Goal: Task Accomplishment & Management: Complete application form

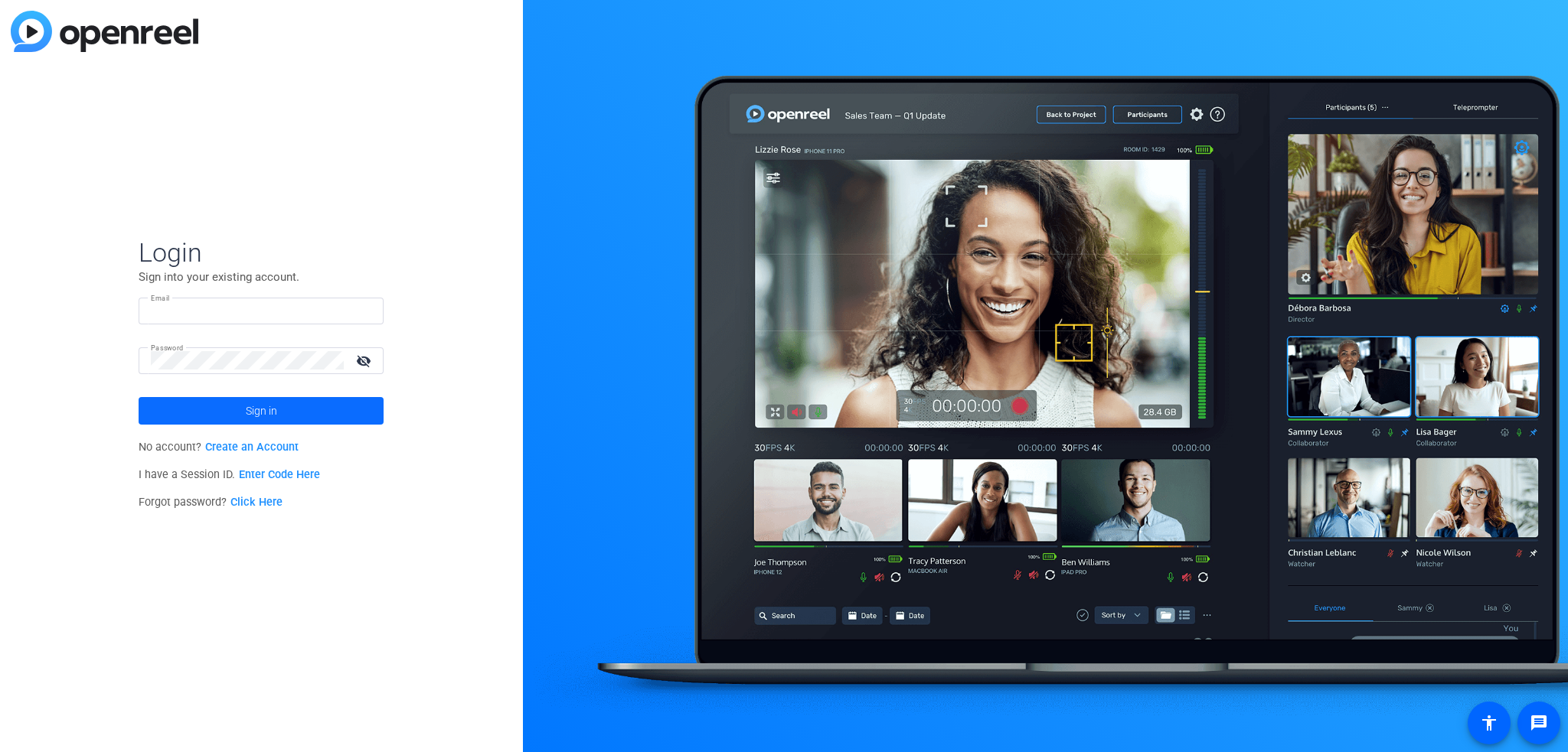
type input "[PERSON_NAME][EMAIL_ADDRESS][DOMAIN_NAME]"
click at [246, 415] on span "Sign in" at bounding box center [261, 411] width 31 height 39
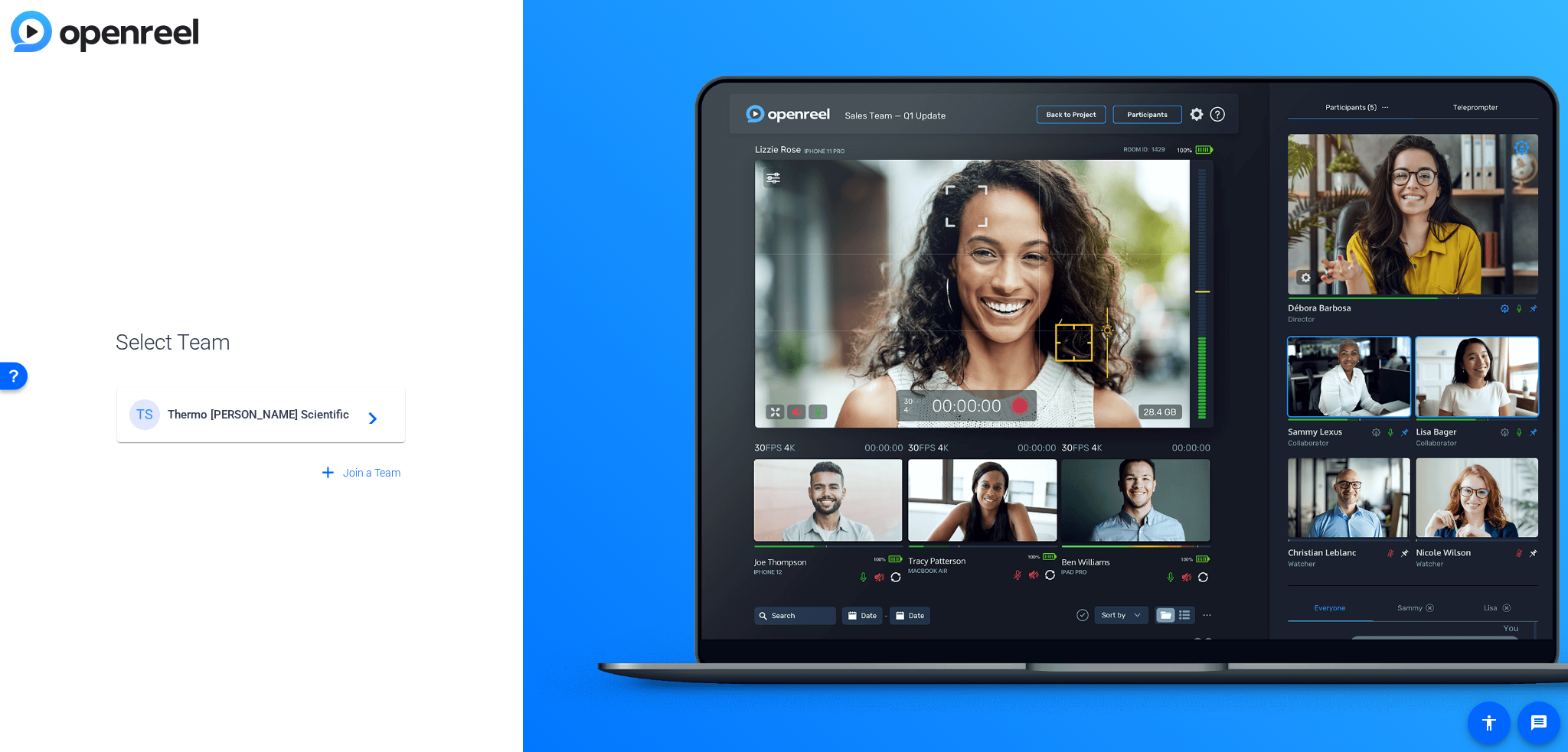
click at [278, 427] on div "TS Thermo [PERSON_NAME] Scientific navigate_next" at bounding box center [261, 415] width 263 height 31
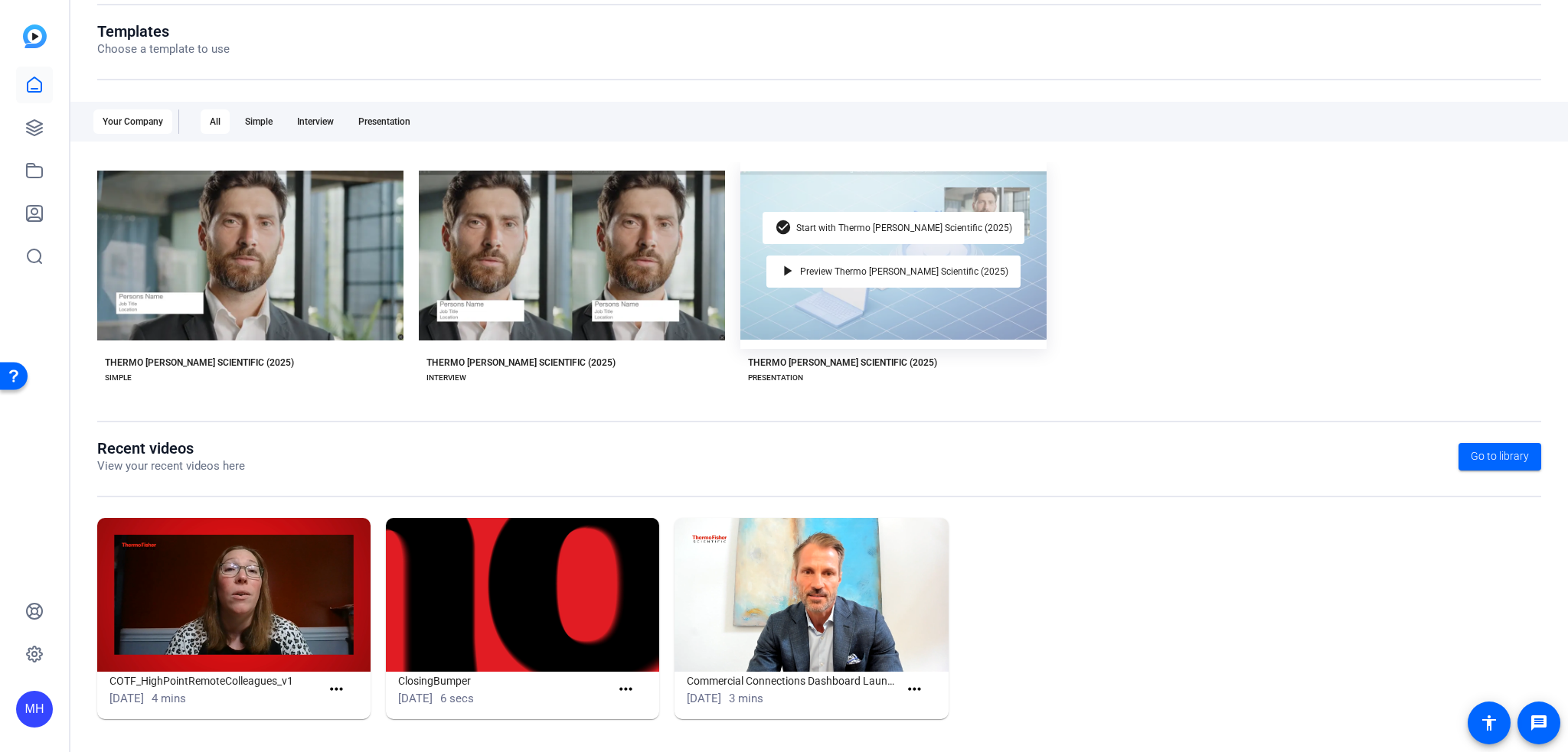
scroll to position [9, 0]
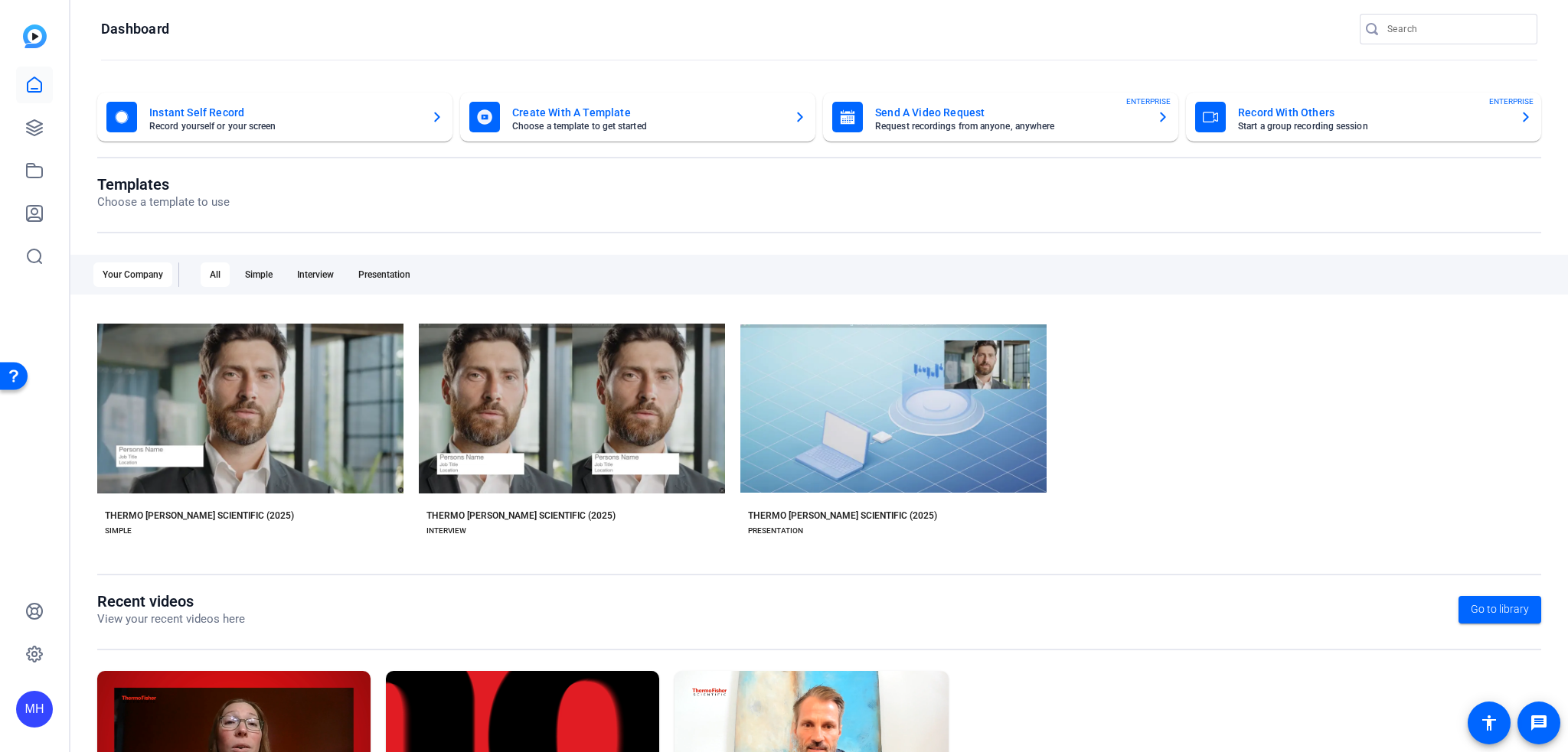
click at [1350, 134] on mat-card "Record With Others Start a group recording session ENTERPRISE" at bounding box center [1364, 117] width 356 height 49
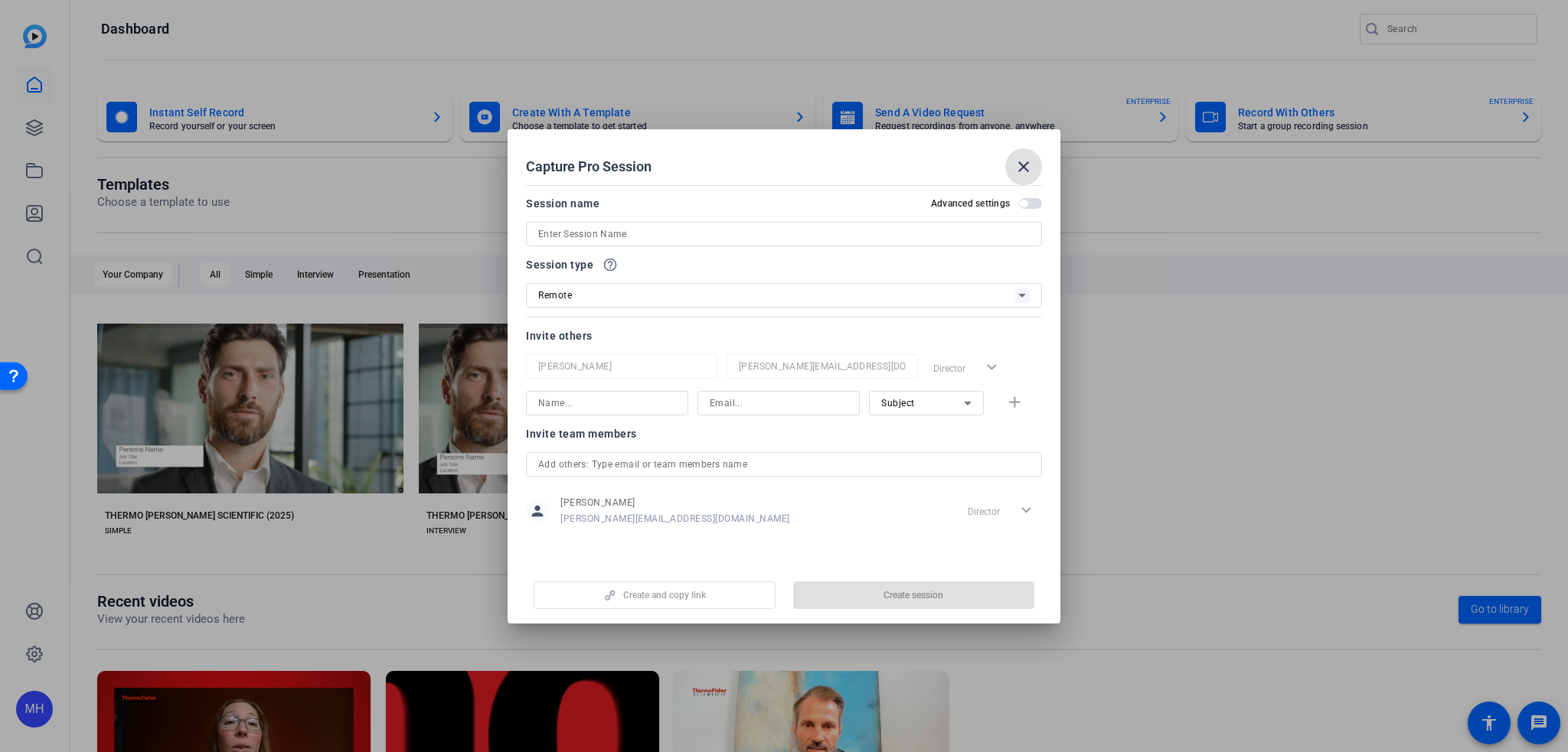
click at [769, 241] on input at bounding box center [784, 234] width 491 height 19
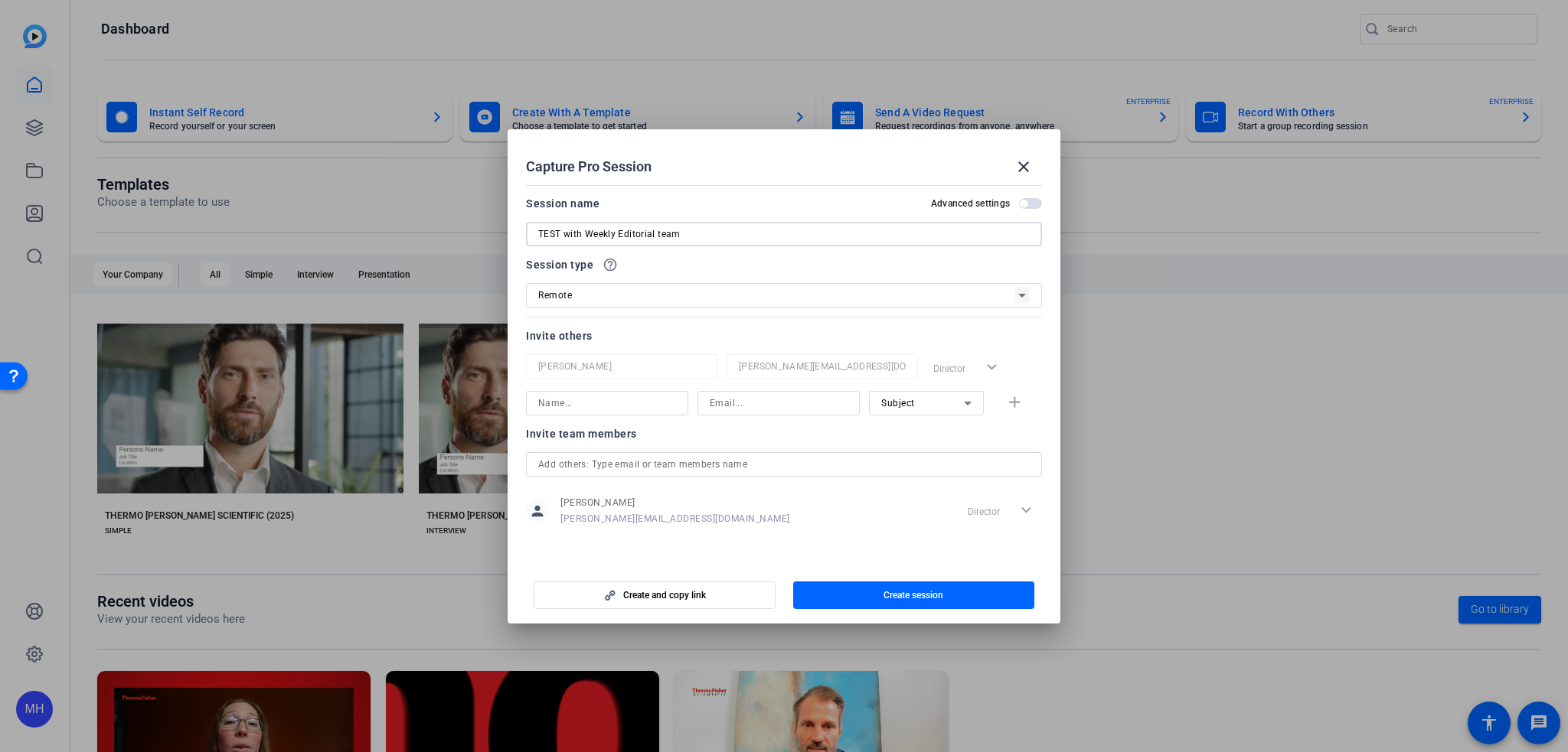
type input "TEST with Weekly Editorial team"
click at [812, 319] on div at bounding box center [784, 316] width 515 height 17
click at [812, 297] on div "Remote" at bounding box center [776, 295] width 476 height 19
click at [812, 297] on div at bounding box center [784, 376] width 1568 height 752
click at [652, 339] on div "Invite others" at bounding box center [784, 336] width 515 height 19
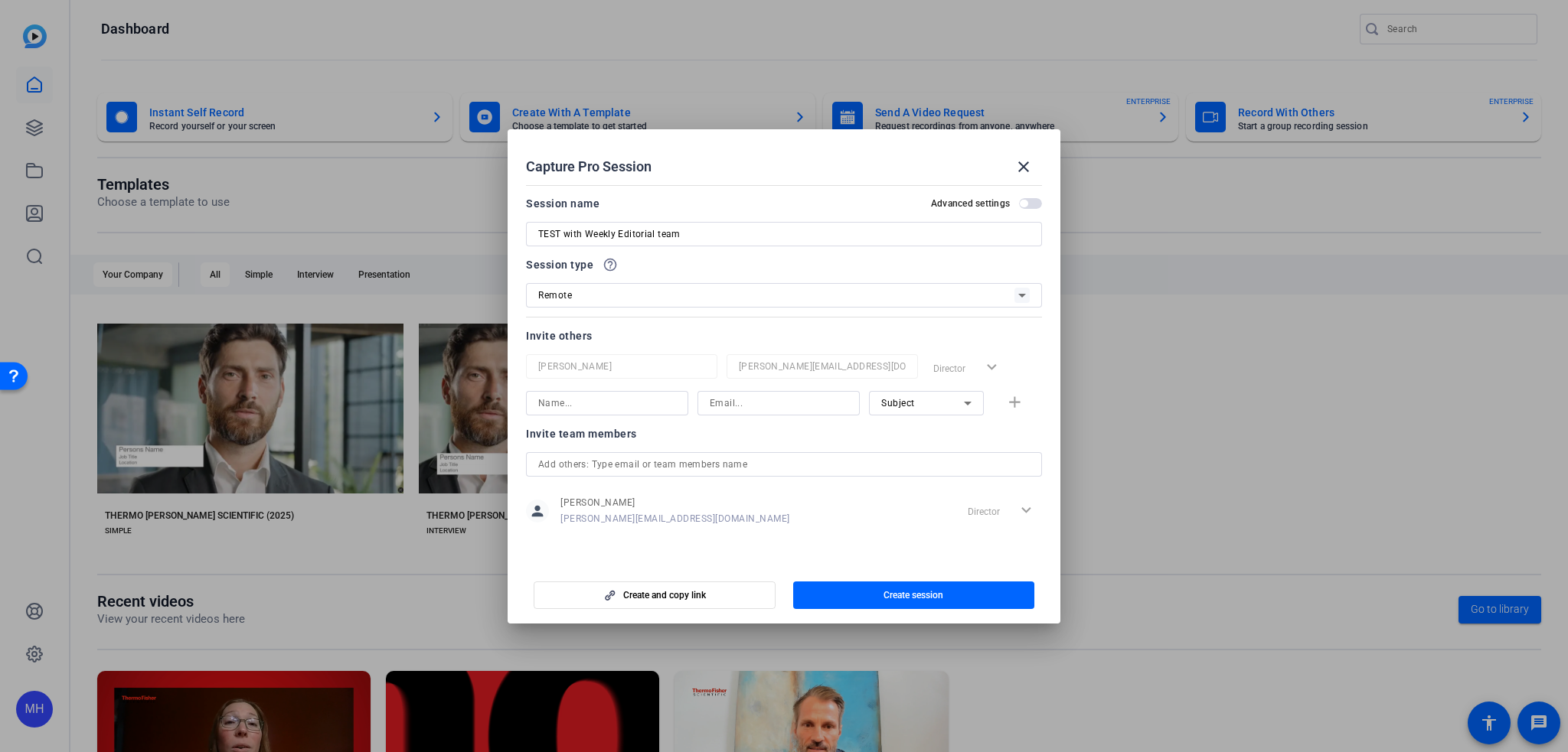
click at [637, 403] on input at bounding box center [607, 403] width 137 height 19
type input "[PERSON_NAME]"
click at [734, 411] on input at bounding box center [778, 403] width 137 height 19
type input "[PERSON_NAME][EMAIL_ADDRESS][PERSON_NAME][DOMAIN_NAME]"
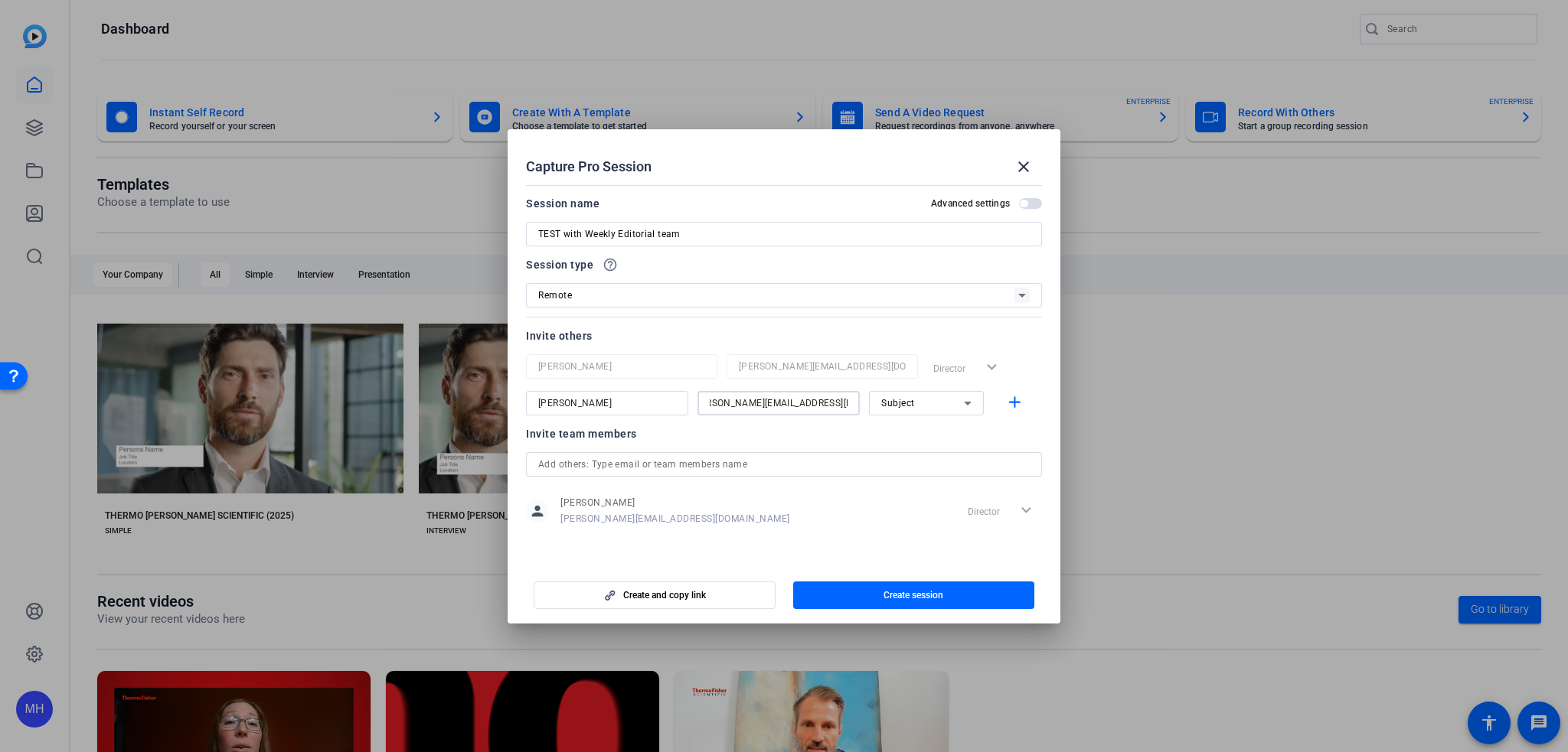
click at [906, 413] on div "Subject" at bounding box center [927, 403] width 90 height 24
click at [890, 482] on span "Subject" at bounding box center [897, 483] width 33 height 19
click at [1018, 406] on mat-icon "add" at bounding box center [1014, 402] width 19 height 19
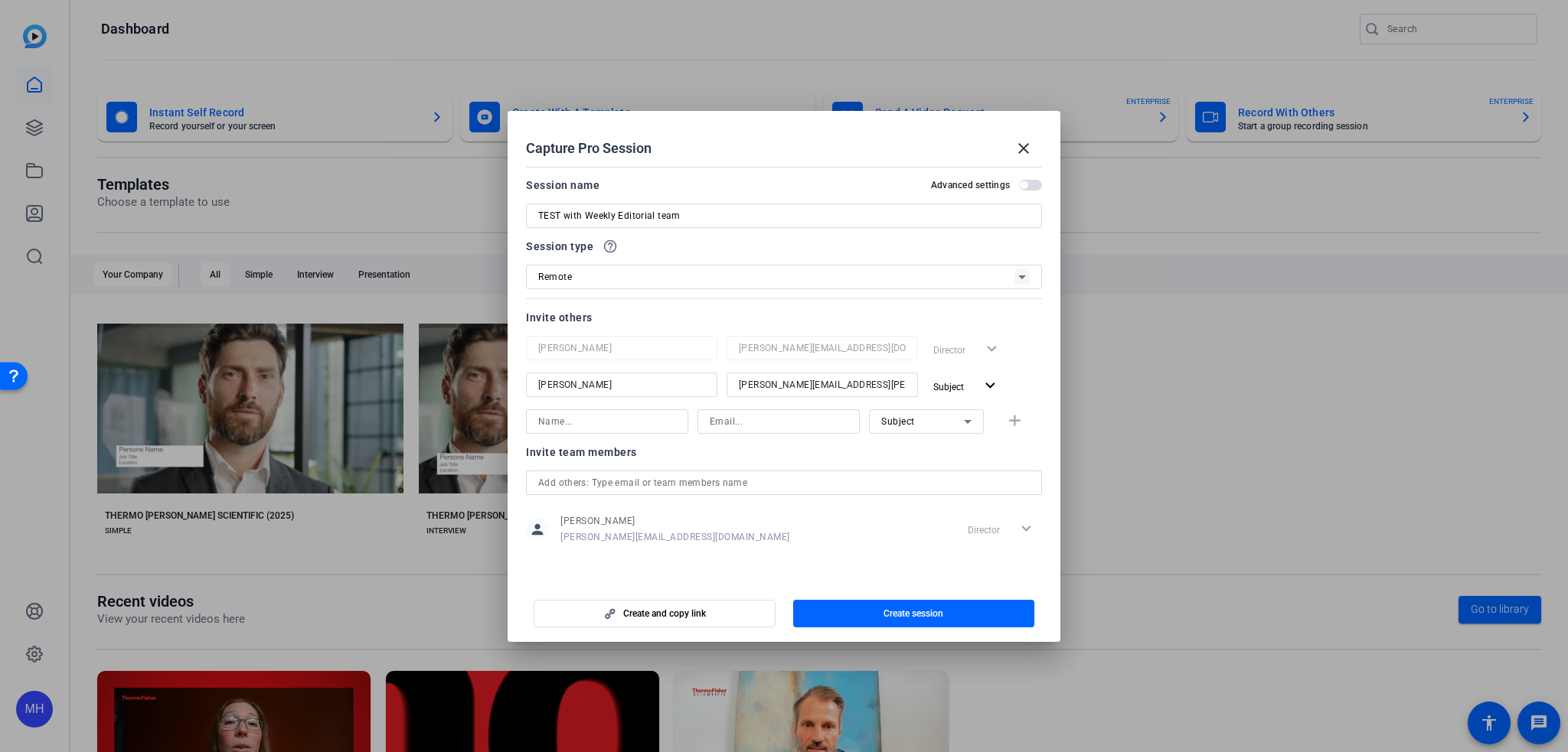
click at [600, 422] on input at bounding box center [607, 422] width 137 height 19
type input "[PERSON_NAME]"
click at [792, 415] on input at bounding box center [778, 422] width 137 height 19
type input "[PERSON_NAME][EMAIL_ADDRESS][PERSON_NAME][DOMAIN_NAME]"
click at [1018, 421] on mat-icon "add" at bounding box center [1014, 421] width 19 height 19
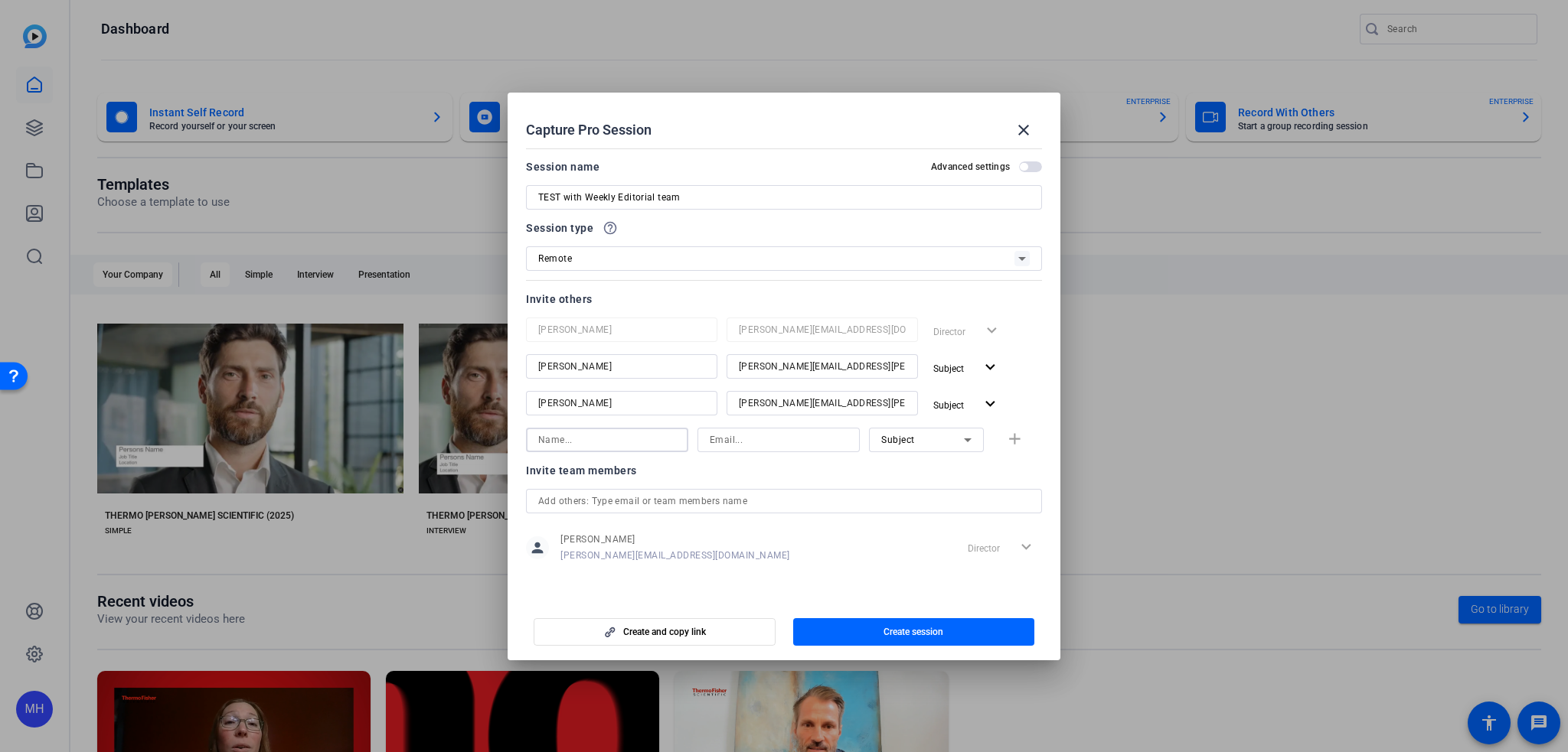
click at [553, 431] on input at bounding box center [607, 440] width 137 height 19
type input "[PERSON_NAME]"
click at [744, 437] on input at bounding box center [778, 440] width 137 height 19
type input "[EMAIL_ADDRESS][DOMAIN_NAME]"
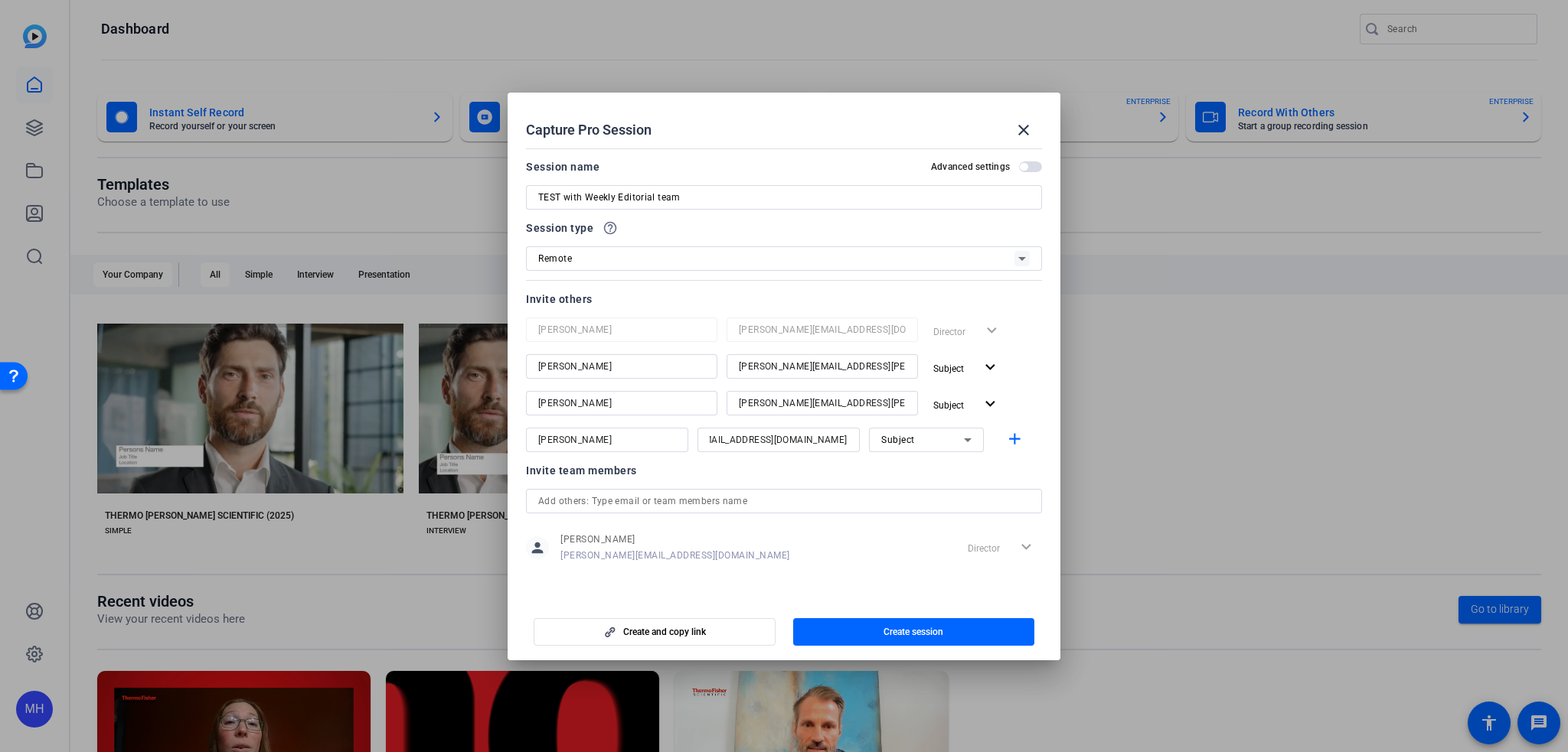
click at [914, 466] on div at bounding box center [927, 461] width 115 height 17
click at [849, 638] on span "button" at bounding box center [913, 632] width 242 height 37
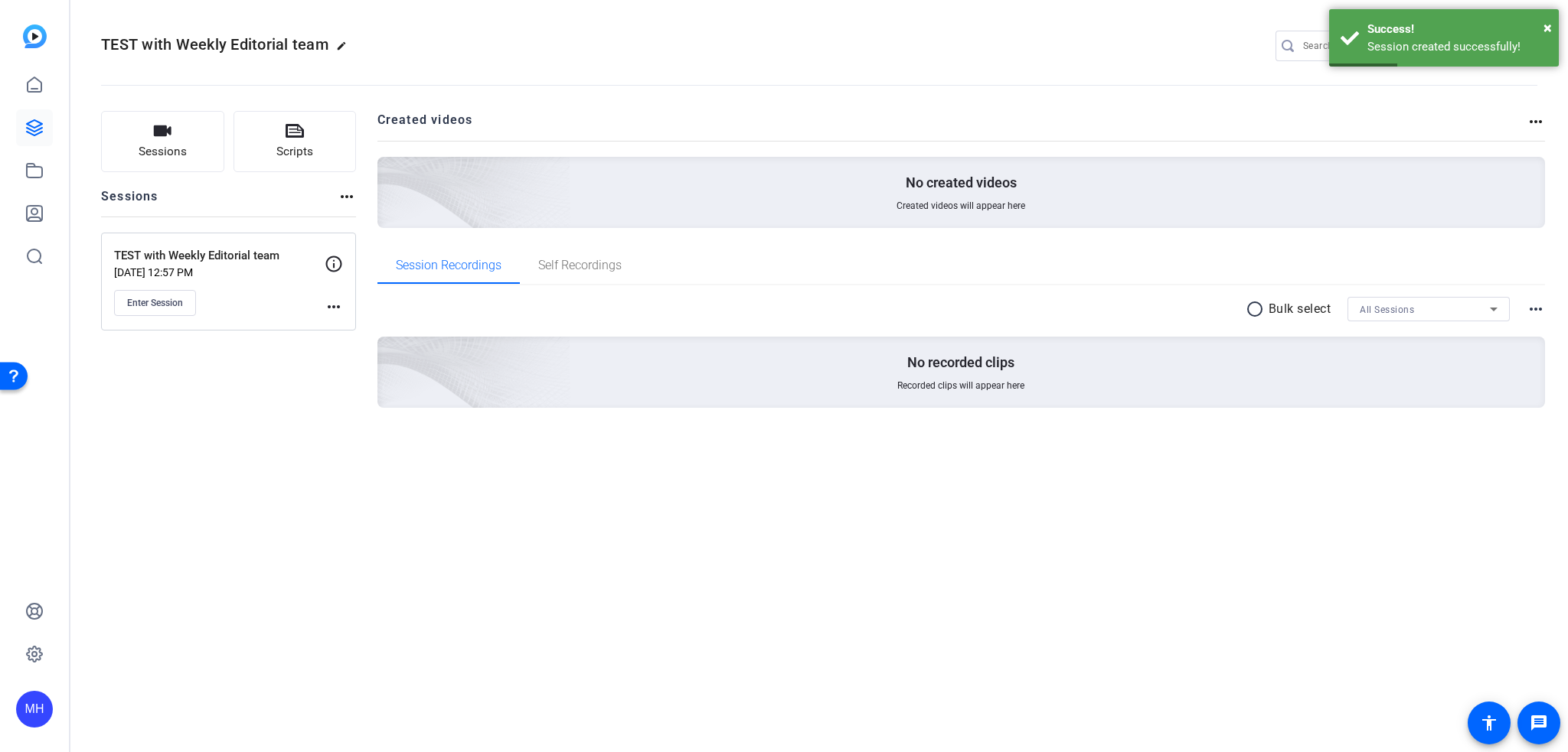
click at [335, 313] on mat-icon "more_horiz" at bounding box center [334, 307] width 19 height 19
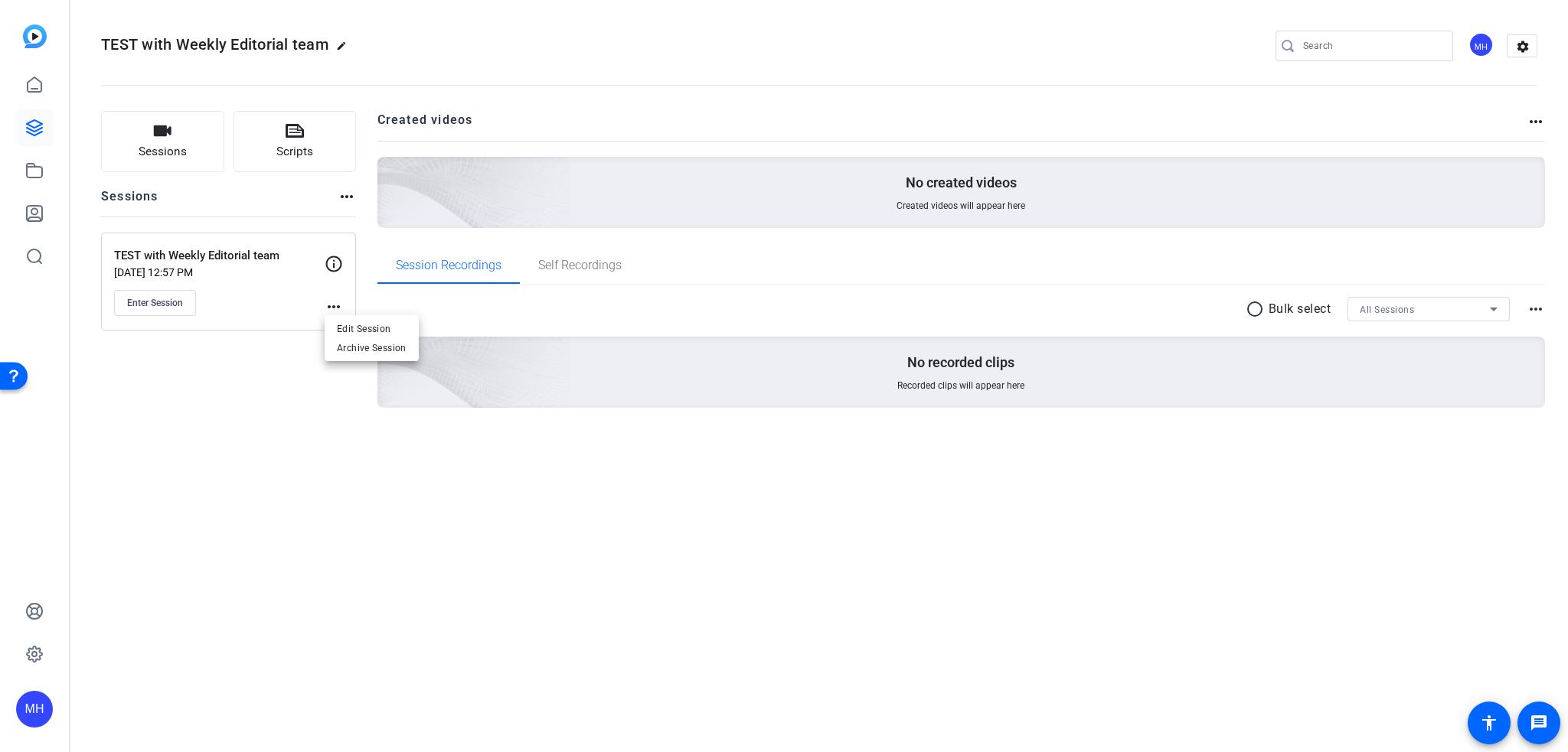
click at [259, 433] on div at bounding box center [784, 376] width 1568 height 752
click at [327, 293] on div "more_horiz" at bounding box center [334, 285] width 19 height 61
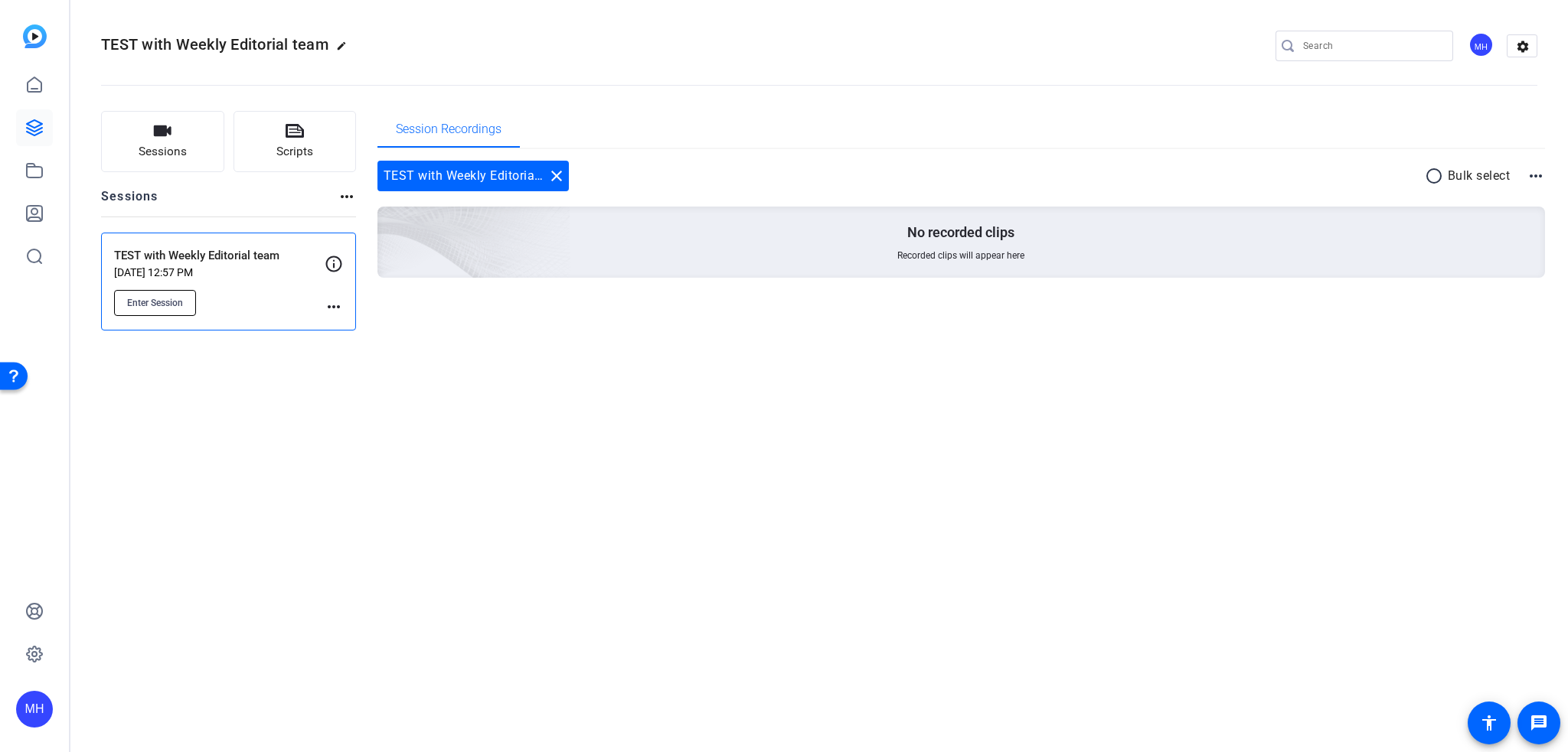
click at [178, 310] on button "Enter Session" at bounding box center [154, 303] width 82 height 26
click at [439, 433] on div "TEST with Weekly Editorial team edit MH settings Sessions Scripts Sessions more…" at bounding box center [819, 376] width 1497 height 752
click at [352, 193] on mat-icon "more_horiz" at bounding box center [347, 196] width 19 height 19
click at [352, 193] on div at bounding box center [784, 376] width 1568 height 752
click at [1544, 168] on mat-icon "more_horiz" at bounding box center [1536, 176] width 19 height 19
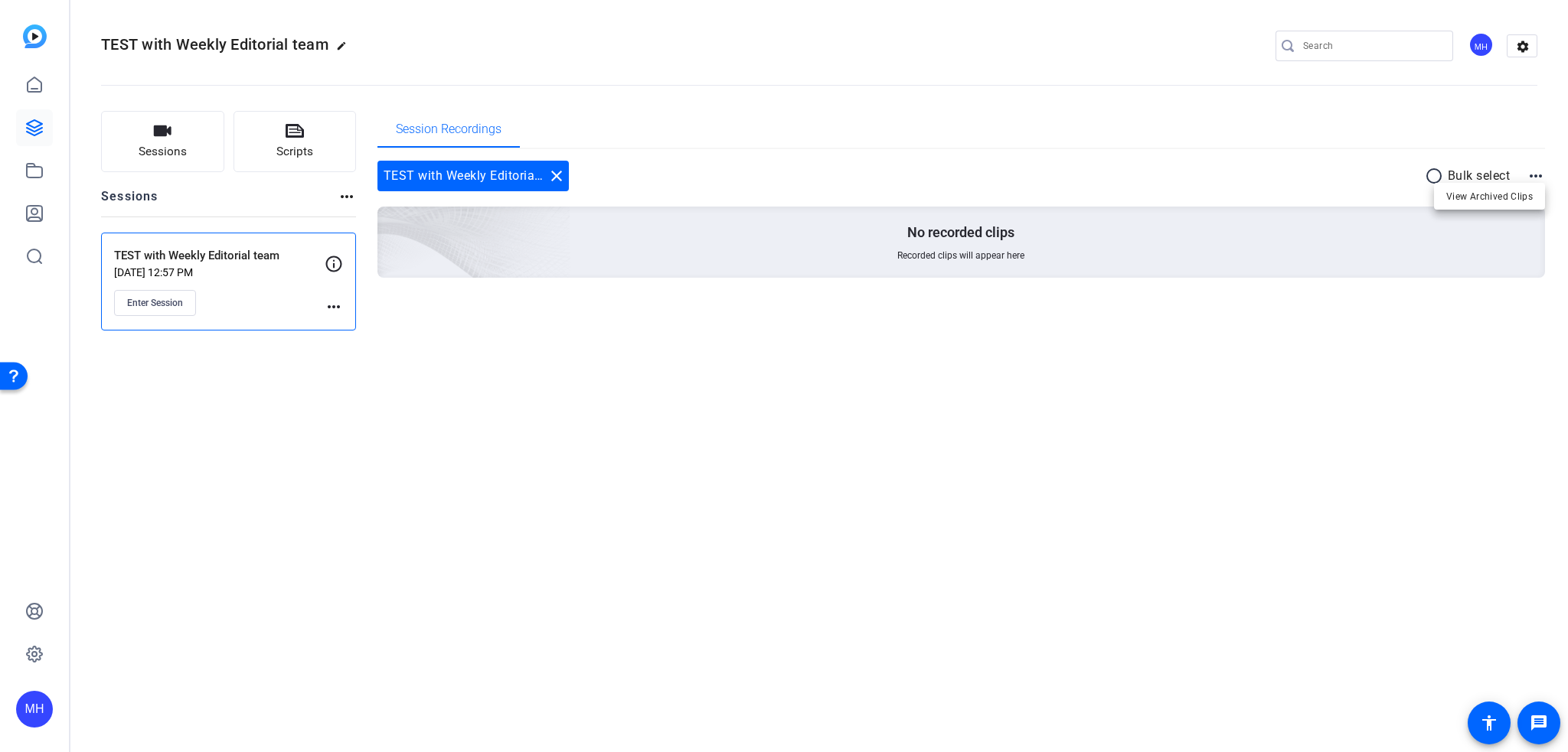
click at [1544, 168] on div at bounding box center [784, 376] width 1568 height 752
click at [903, 469] on div "TEST with Weekly Editorial team edit MH settings Sessions Scripts Sessions more…" at bounding box center [819, 376] width 1497 height 752
click at [331, 306] on mat-icon "more_horiz" at bounding box center [334, 307] width 19 height 19
click at [333, 264] on div at bounding box center [784, 376] width 1568 height 752
click at [333, 262] on icon at bounding box center [334, 263] width 16 height 16
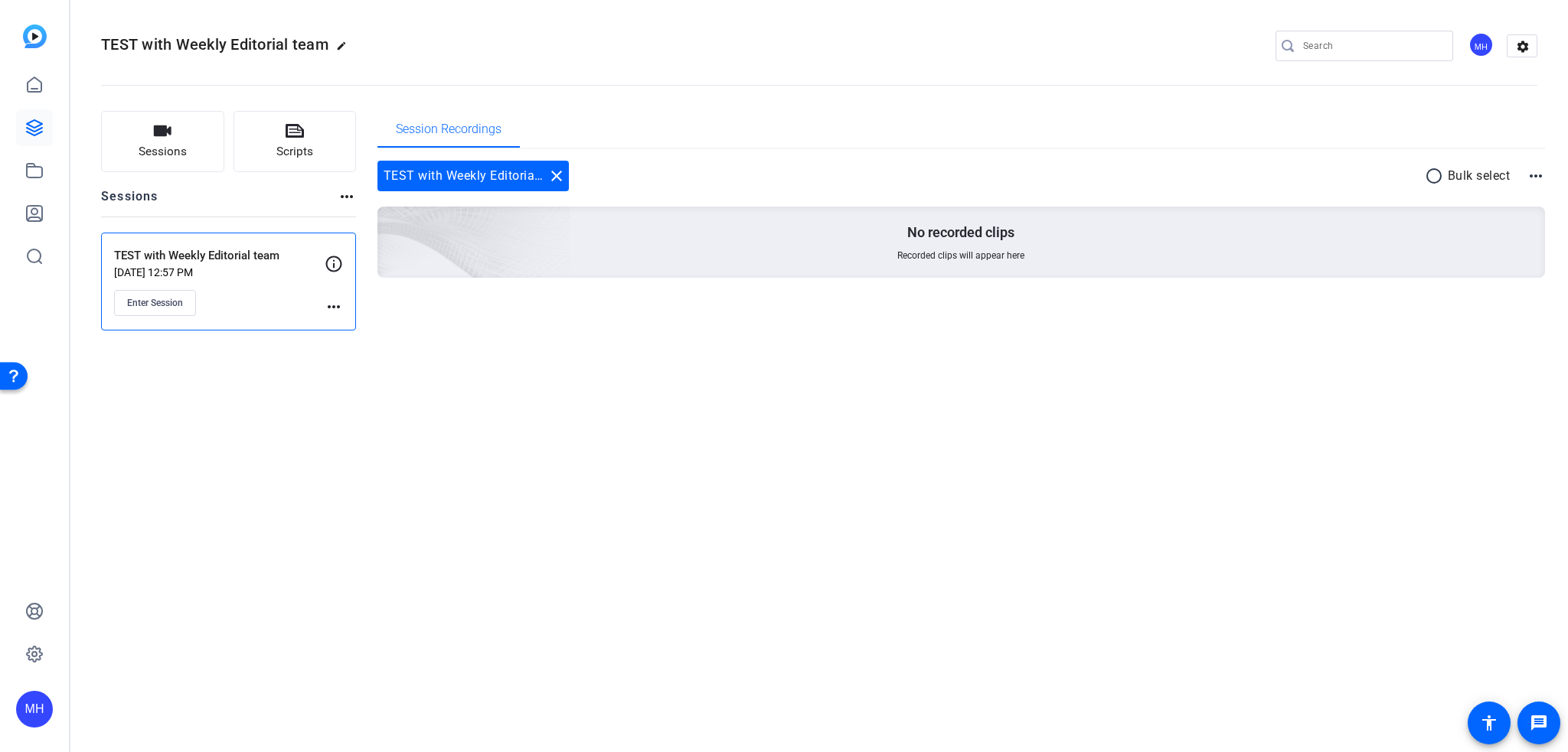
click at [333, 262] on icon at bounding box center [334, 263] width 16 height 16
click at [585, 438] on div "TEST with Weekly Editorial team edit MH settings Sessions Scripts Sessions more…" at bounding box center [819, 376] width 1497 height 752
click at [132, 136] on button "Sessions" at bounding box center [162, 141] width 123 height 61
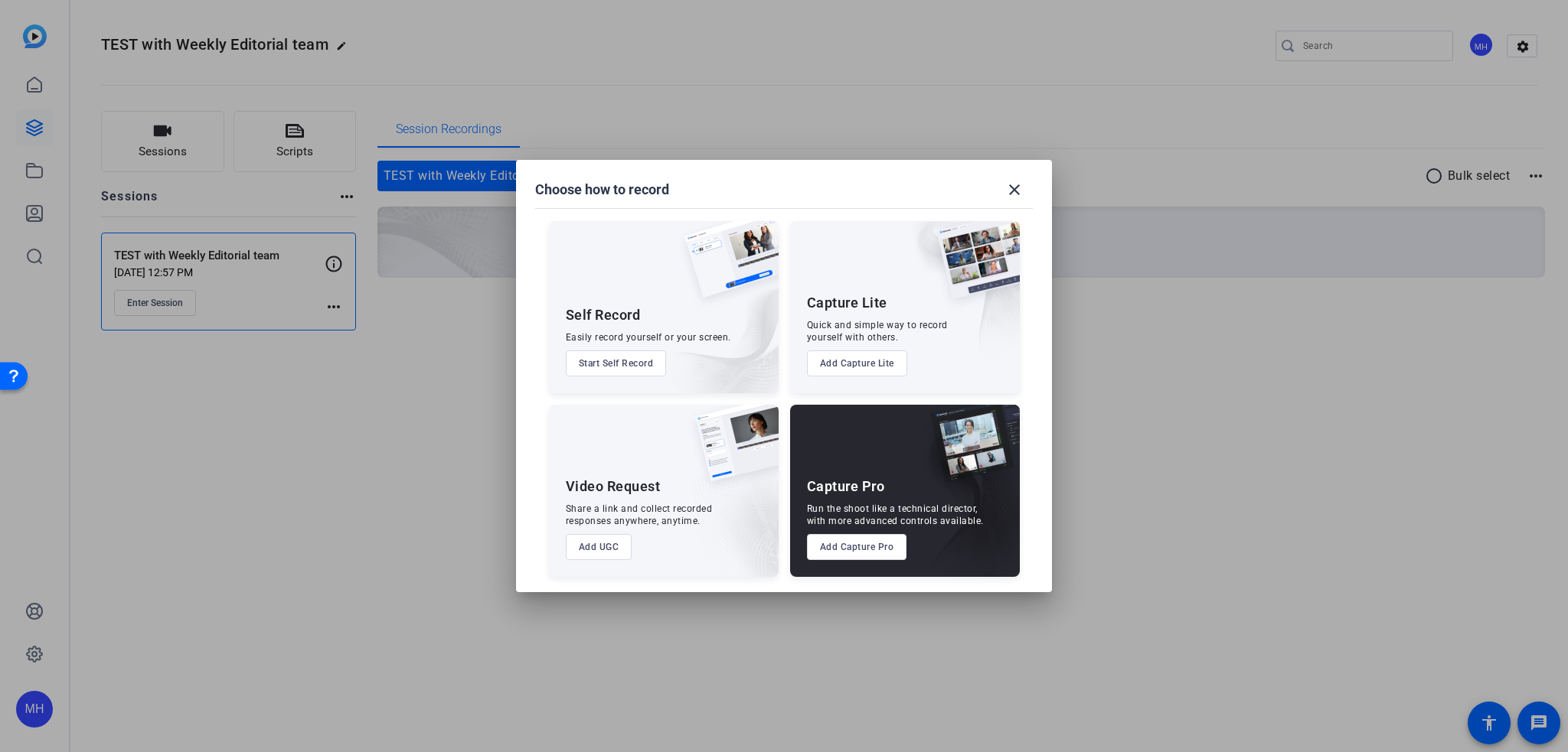
click at [847, 538] on button "Add Capture Pro" at bounding box center [857, 547] width 101 height 26
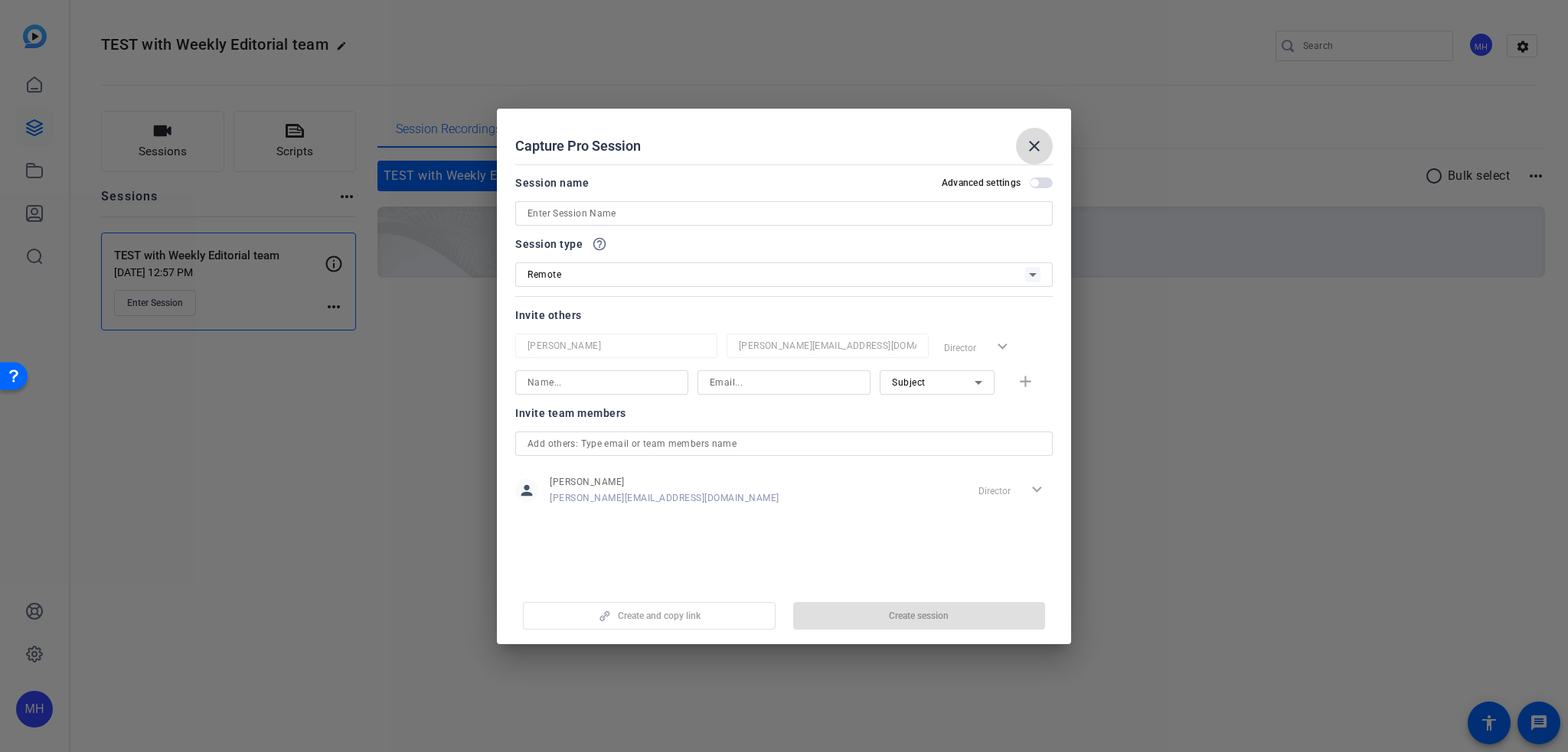
click at [1025, 153] on mat-icon "close" at bounding box center [1035, 147] width 19 height 19
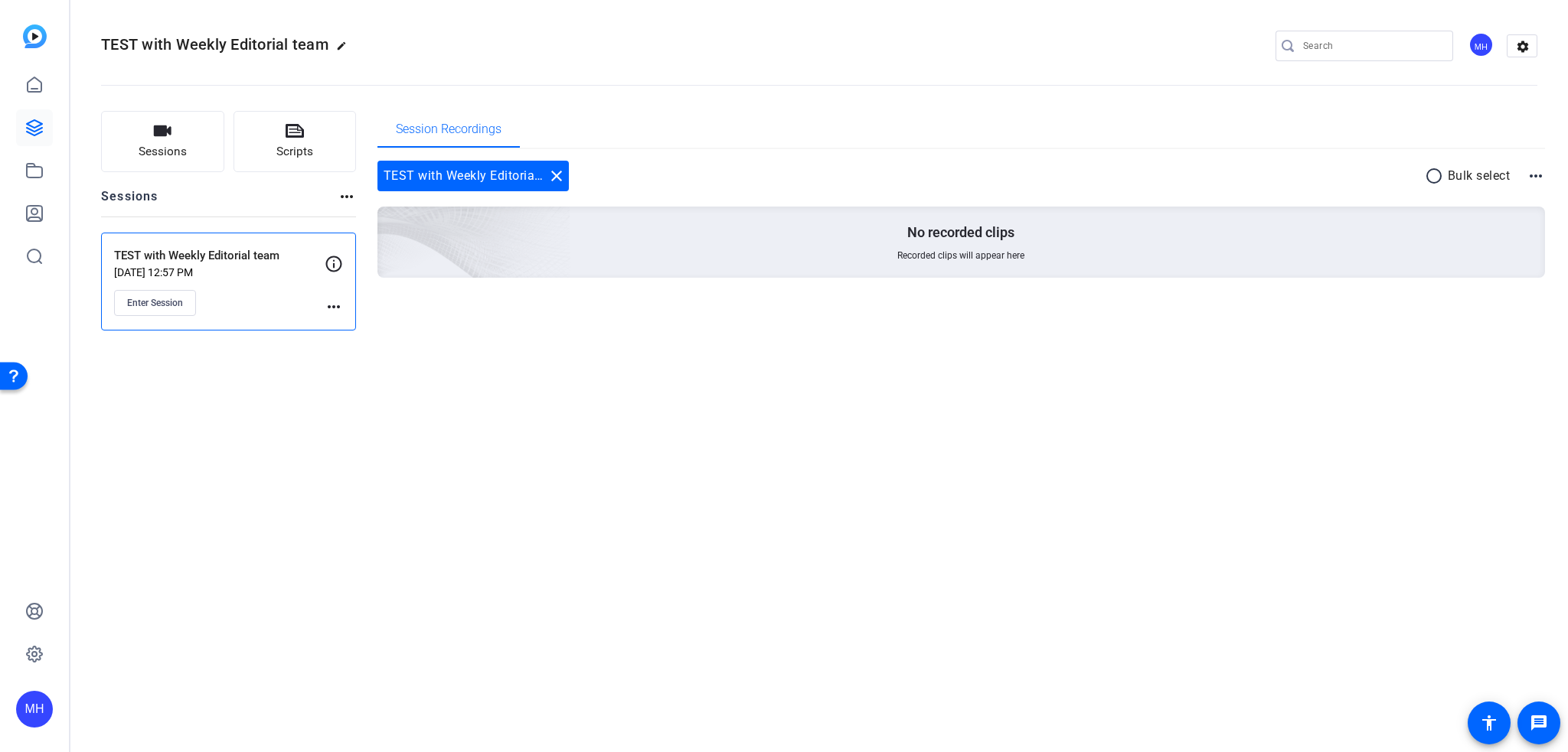
click at [992, 453] on div "TEST with Weekly Editorial team edit MH settings Sessions Scripts Sessions more…" at bounding box center [819, 376] width 1497 height 752
